Goal: Task Accomplishment & Management: Use online tool/utility

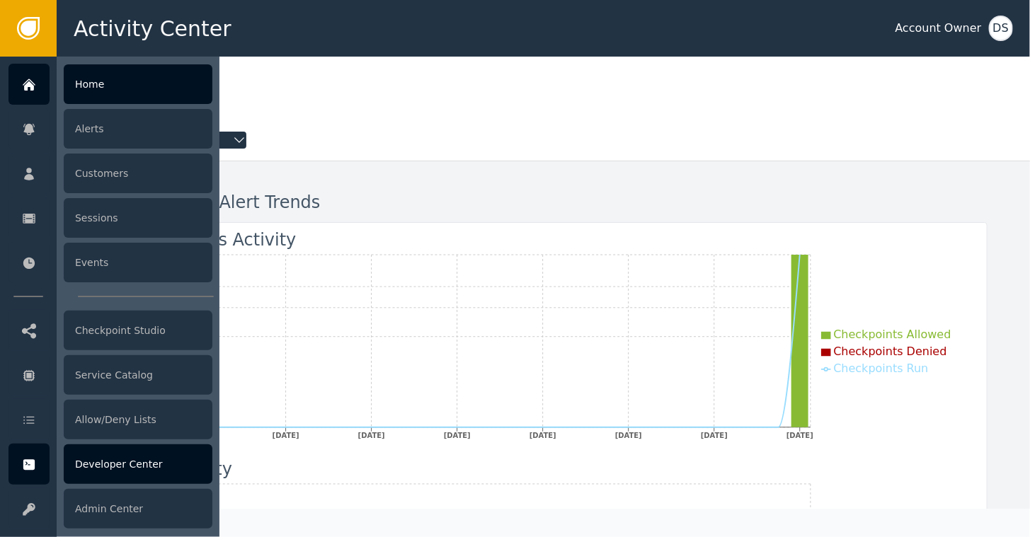
click at [103, 465] on div "Developer Center" at bounding box center [138, 464] width 149 height 40
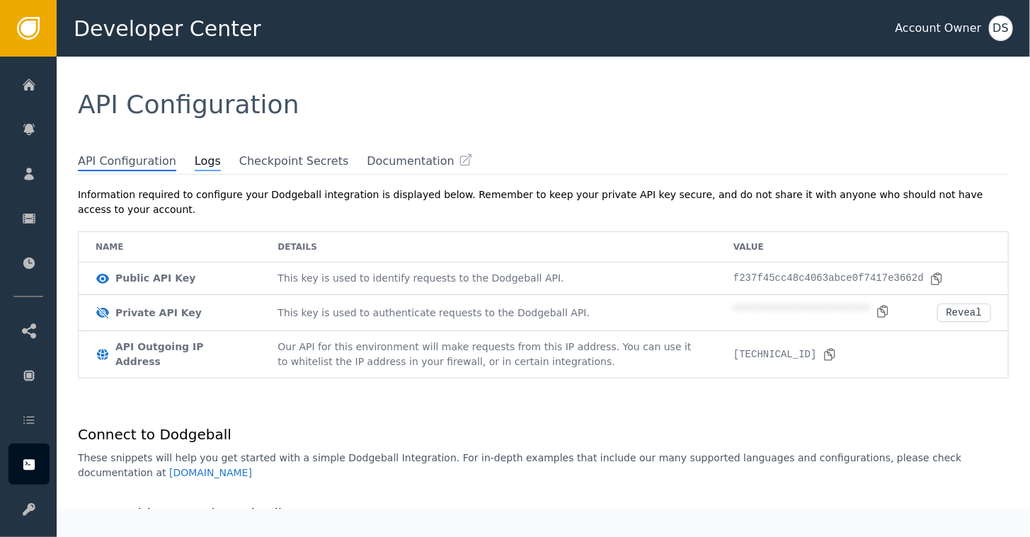
click at [195, 168] on span "Logs" at bounding box center [208, 162] width 26 height 18
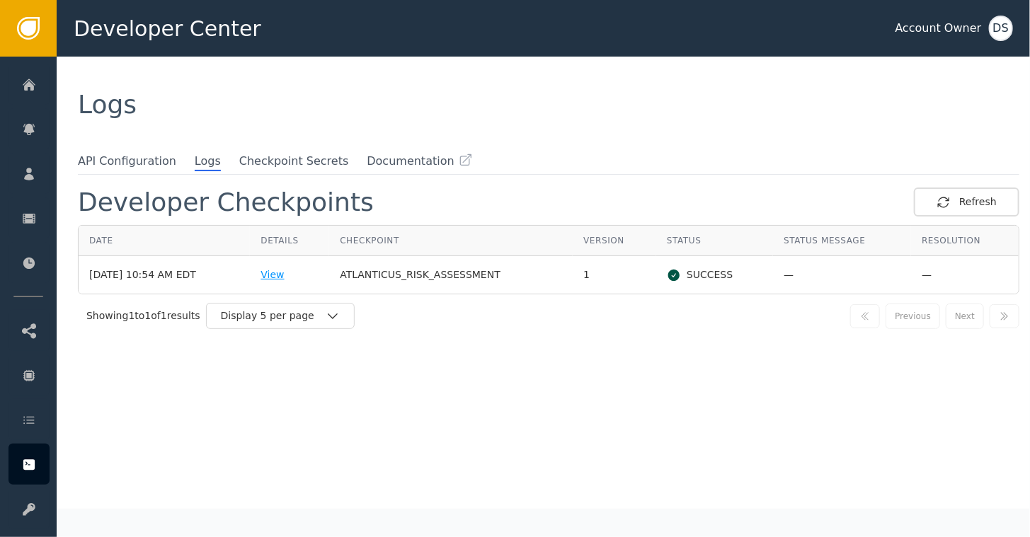
click at [287, 277] on div "View" at bounding box center [289, 274] width 58 height 15
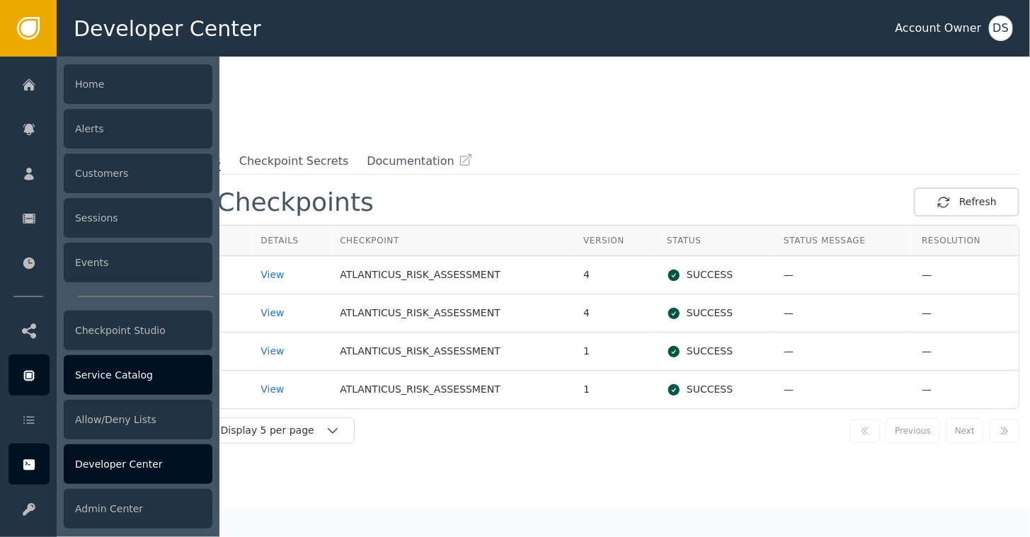
click at [106, 365] on div "Service Catalog" at bounding box center [138, 375] width 149 height 40
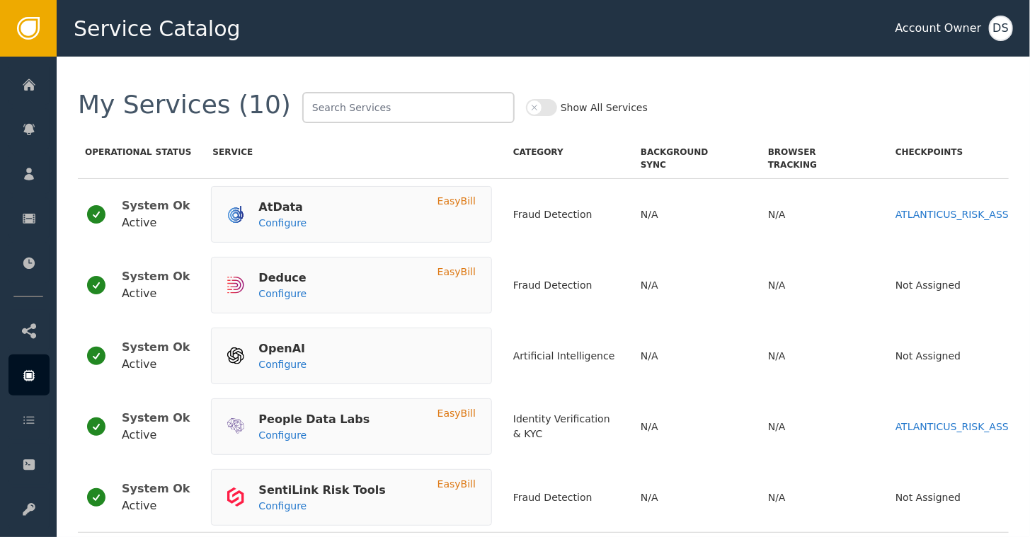
click at [526, 106] on button "Show All Services" at bounding box center [541, 107] width 31 height 17
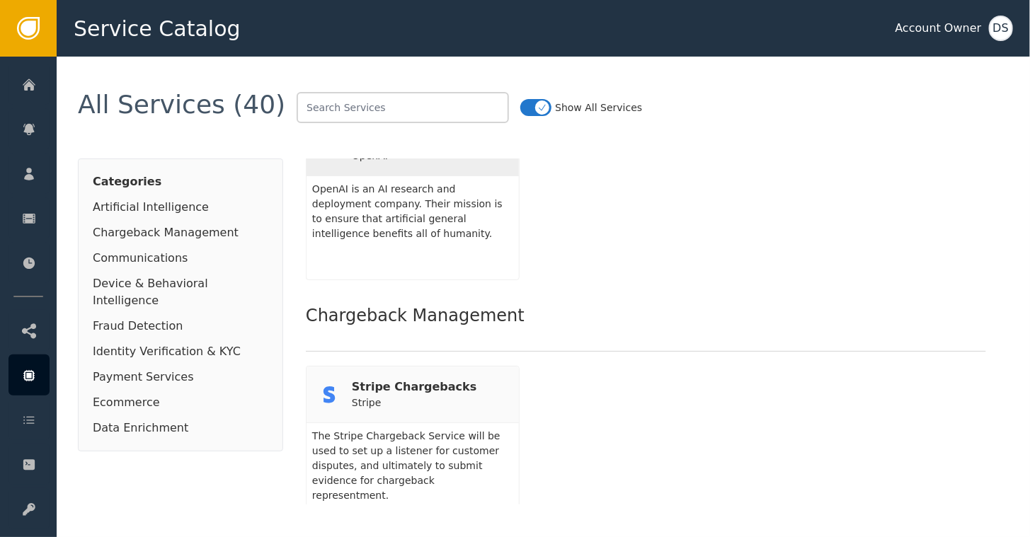
scroll to position [142, 0]
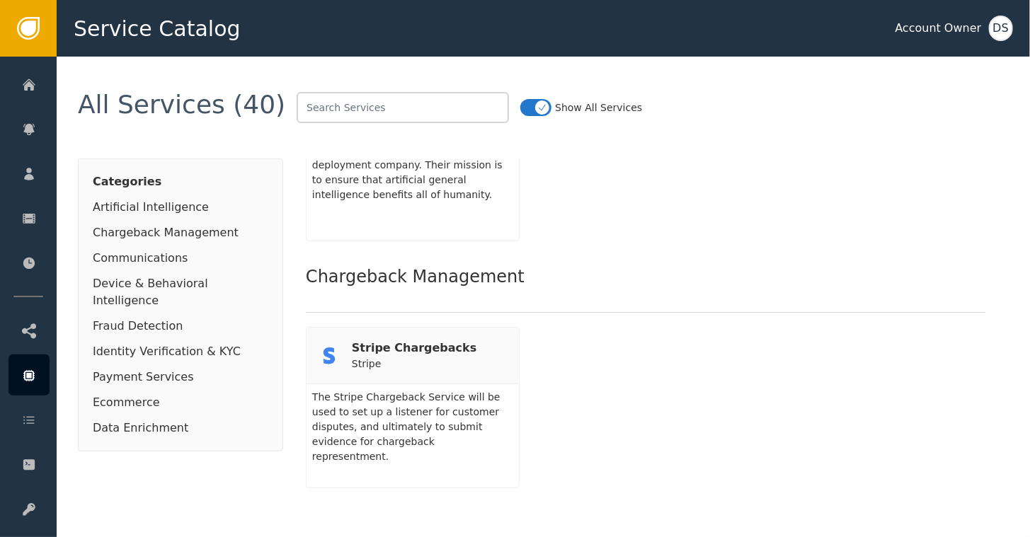
click at [520, 105] on button "Show All Services" at bounding box center [535, 107] width 31 height 17
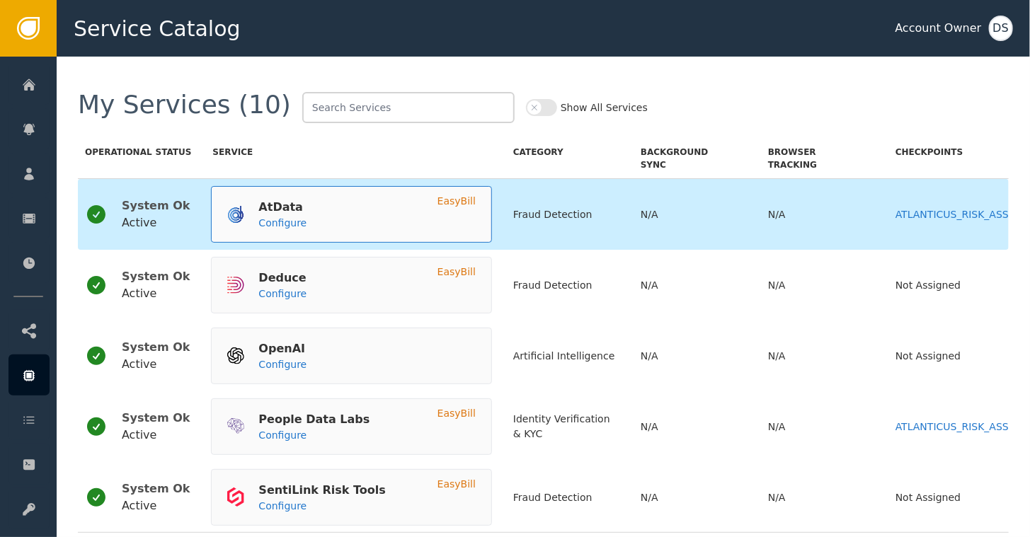
click at [243, 217] on div "AtData Configure" at bounding box center [266, 214] width 79 height 41
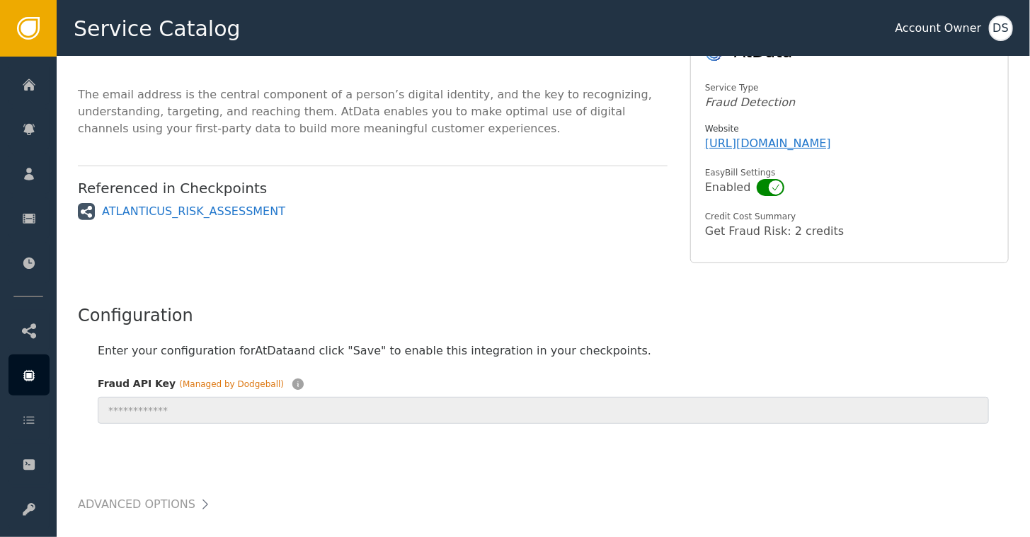
scroll to position [212, 0]
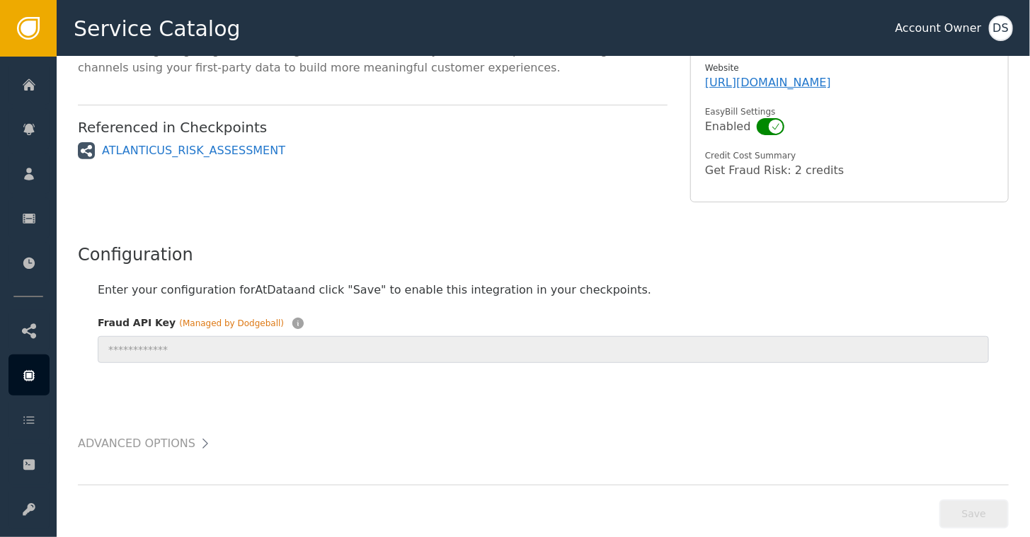
click at [177, 451] on h2 "Advanced Options" at bounding box center [136, 444] width 117 height 20
click at [198, 437] on icon at bounding box center [205, 444] width 14 height 14
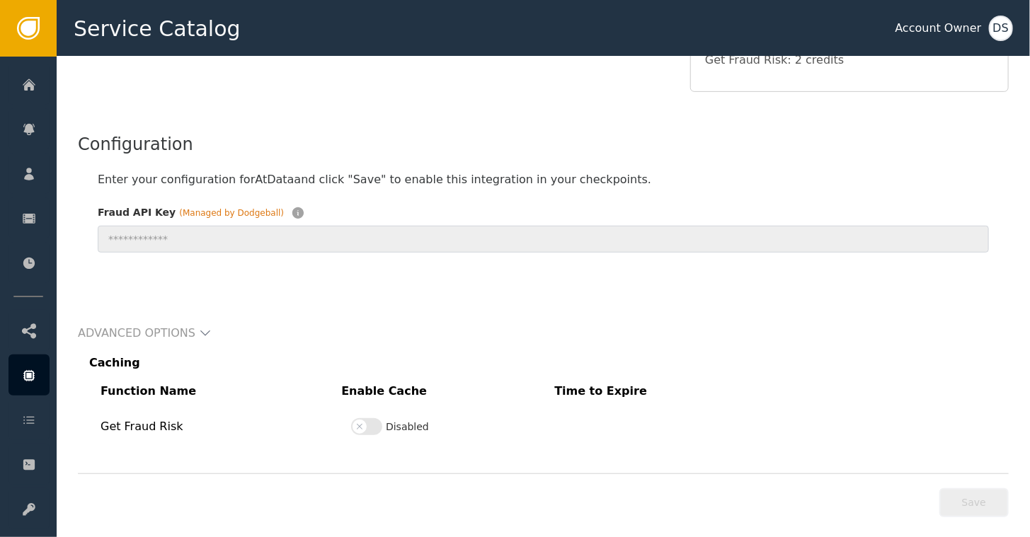
scroll to position [335, 0]
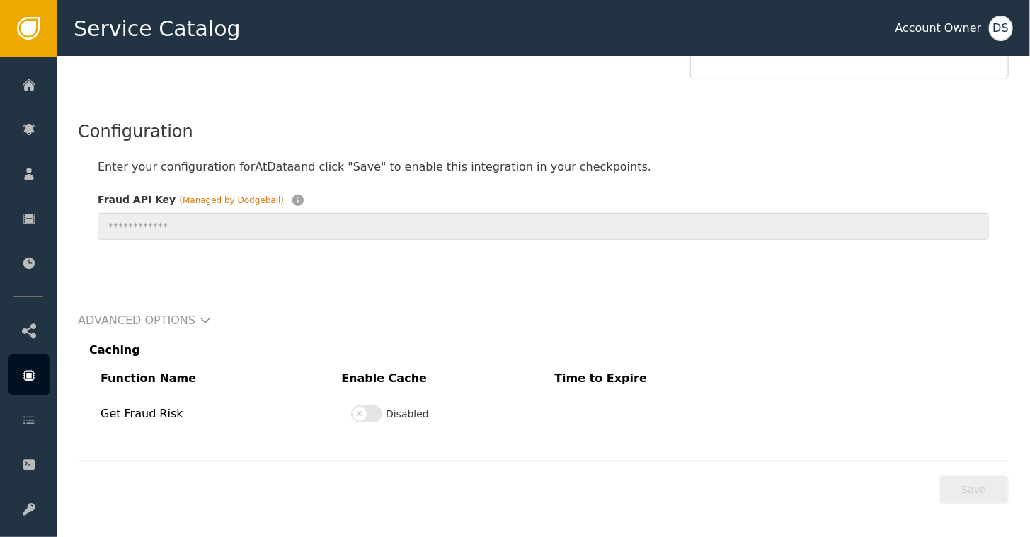
click at [367, 408] on span "button" at bounding box center [359, 414] width 14 height 14
click at [657, 408] on select "Minutes Hours Days" at bounding box center [638, 413] width 83 height 31
click at [666, 414] on select "Minutes Hours Days" at bounding box center [638, 413] width 83 height 31
select select "HOUR"
click at [601, 398] on select "Minutes Hours Days" at bounding box center [638, 413] width 83 height 31
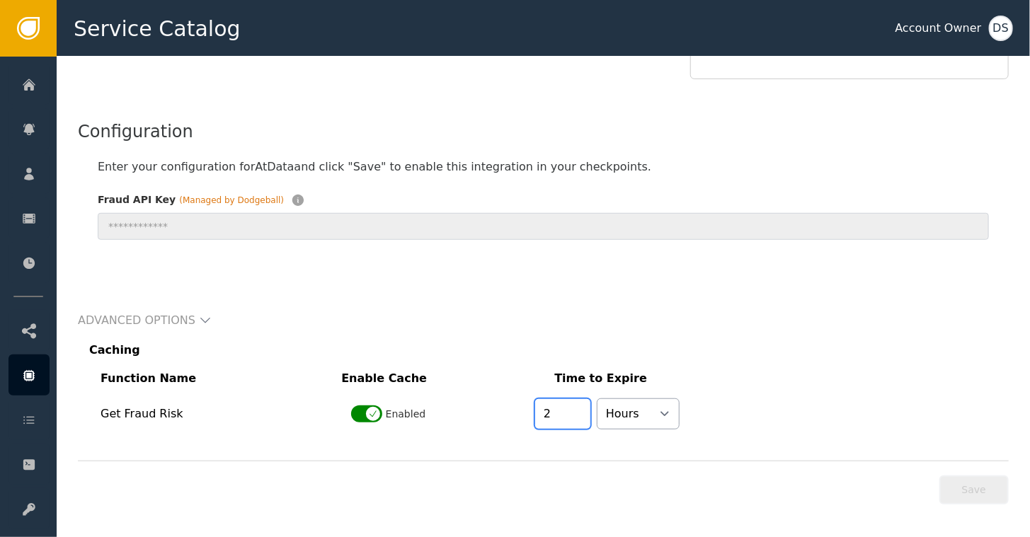
click at [577, 406] on input "2" at bounding box center [562, 413] width 57 height 31
click at [577, 406] on input "3" at bounding box center [562, 413] width 57 height 31
click at [577, 406] on input "4" at bounding box center [562, 413] width 57 height 31
click at [577, 406] on input "5" at bounding box center [562, 413] width 57 height 31
click at [577, 406] on input "6" at bounding box center [562, 413] width 57 height 31
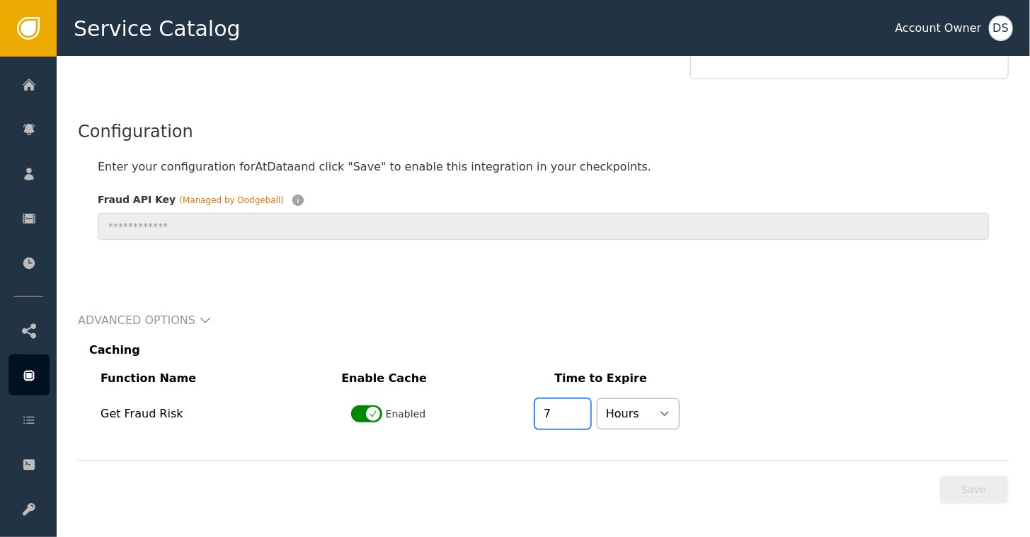
click at [577, 406] on input "7" at bounding box center [562, 413] width 57 height 31
type input "8"
click at [577, 406] on input "8" at bounding box center [562, 413] width 57 height 31
click at [666, 410] on select "Minutes Hours Days" at bounding box center [638, 413] width 83 height 31
select select "DAY"
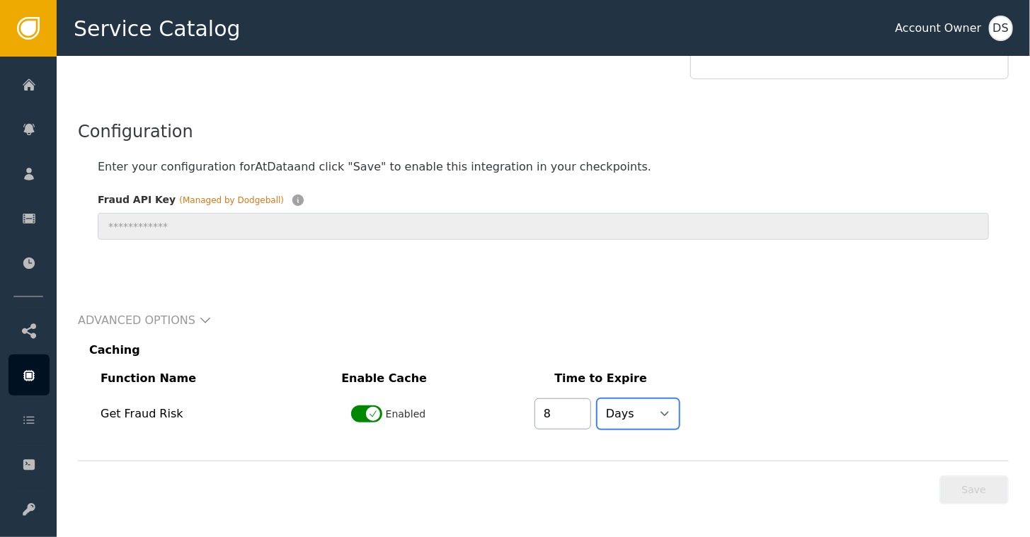
click at [601, 398] on select "Minutes Hours Days" at bounding box center [638, 413] width 83 height 31
type input "7"
click at [583, 416] on input "7" at bounding box center [562, 413] width 57 height 31
click at [853, 277] on div "Advanced Options Caching Function Name Enable Cache Time to Expire Get Fraud Ri…" at bounding box center [543, 341] width 931 height 175
click at [359, 410] on button "Enabled" at bounding box center [366, 413] width 31 height 17
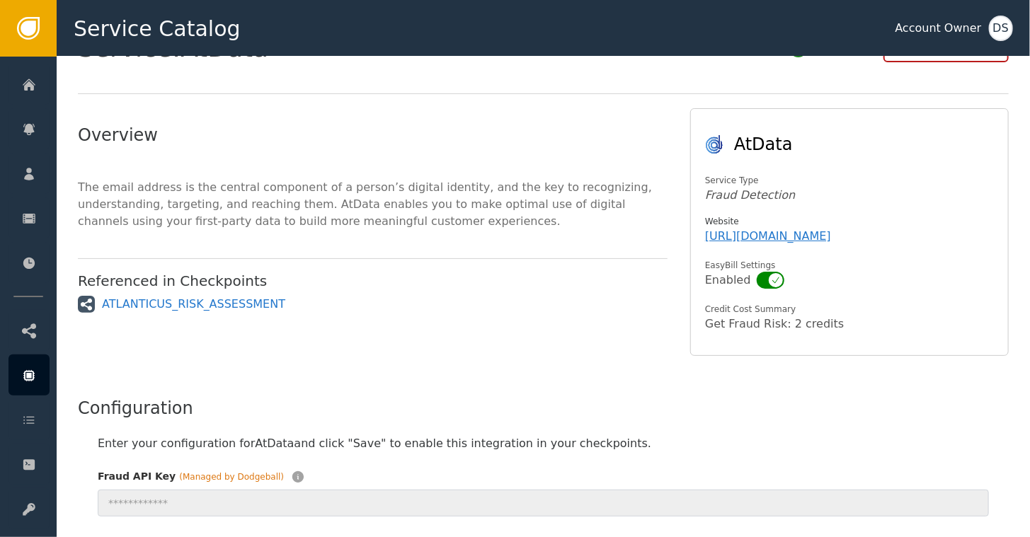
scroll to position [0, 0]
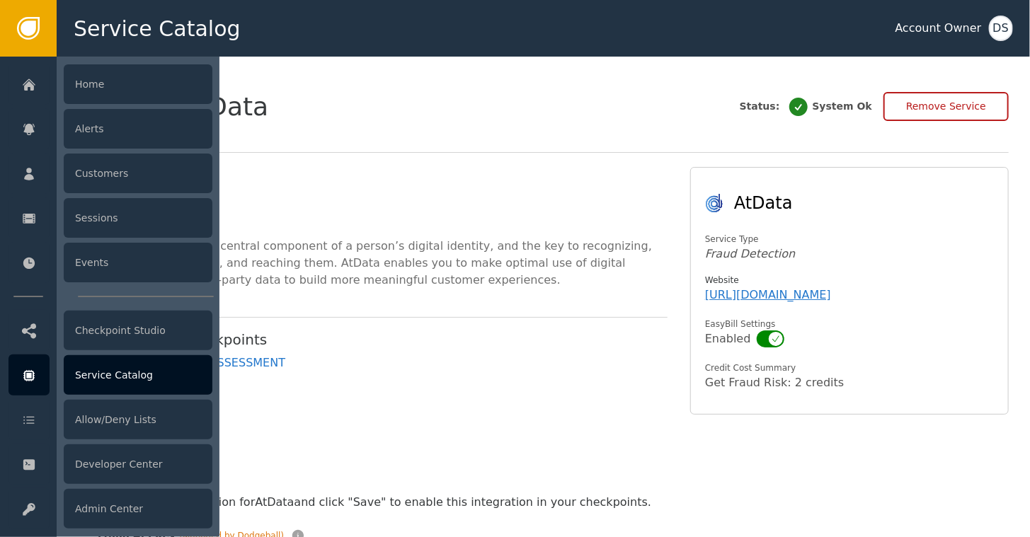
click at [95, 376] on div "Service Catalog" at bounding box center [138, 375] width 149 height 40
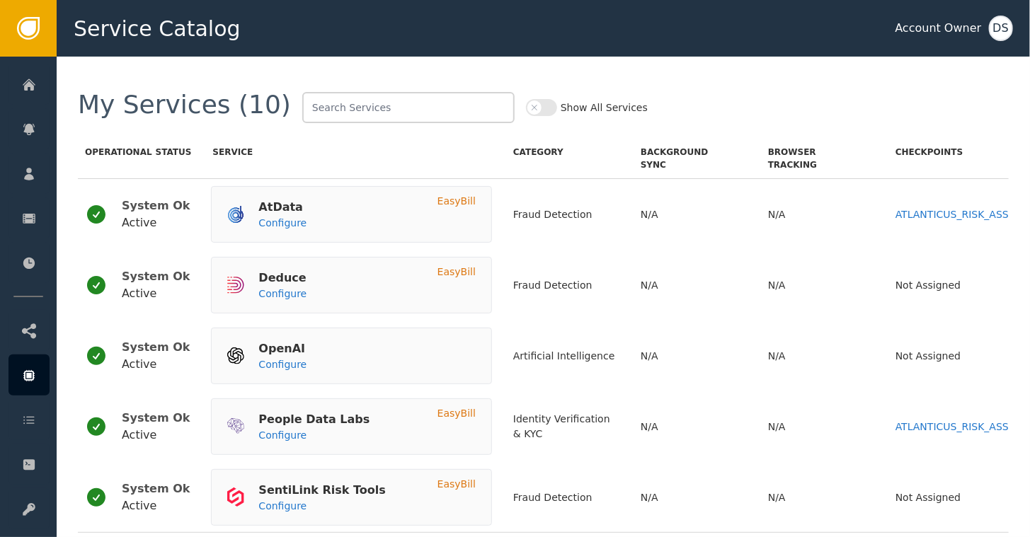
click at [433, 153] on div "Service" at bounding box center [352, 147] width 280 height 48
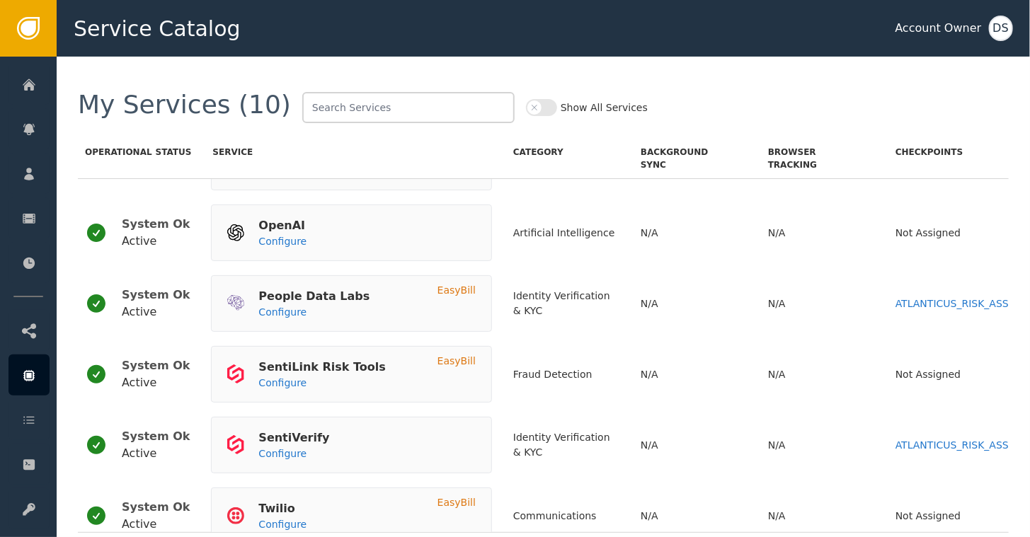
scroll to position [119, 0]
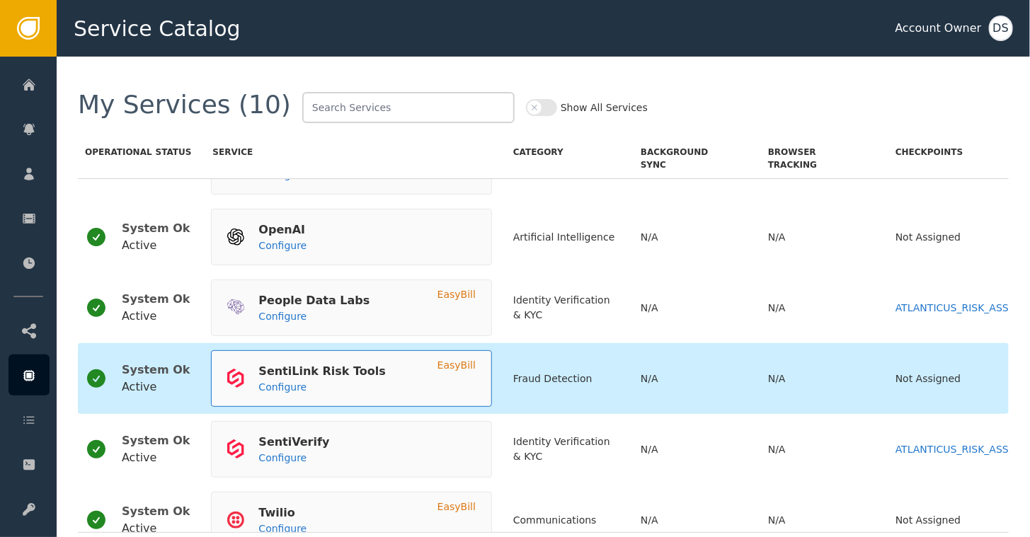
click at [335, 372] on div "SentiLink Risk Tools" at bounding box center [321, 371] width 127 height 17
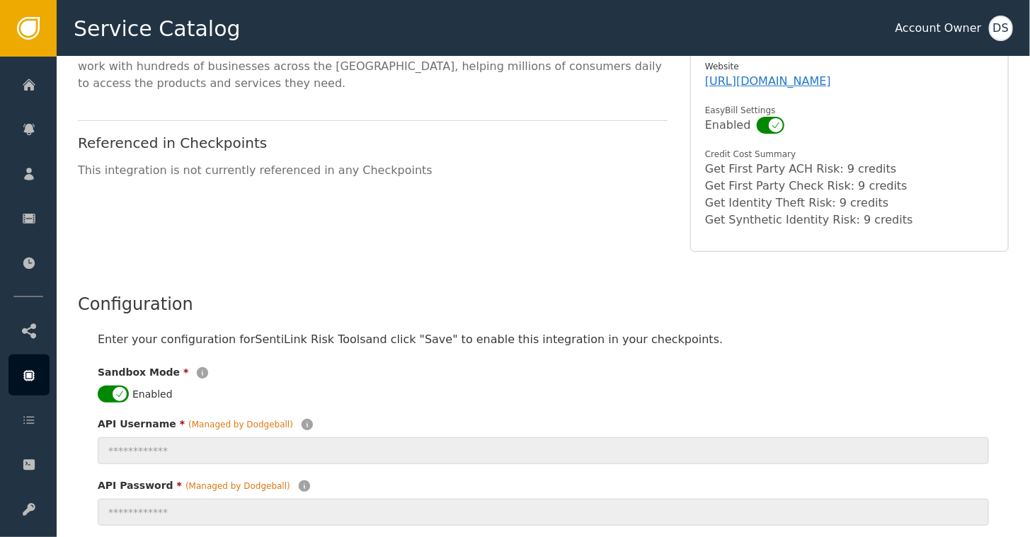
scroll to position [212, 0]
